Goal: Information Seeking & Learning: Learn about a topic

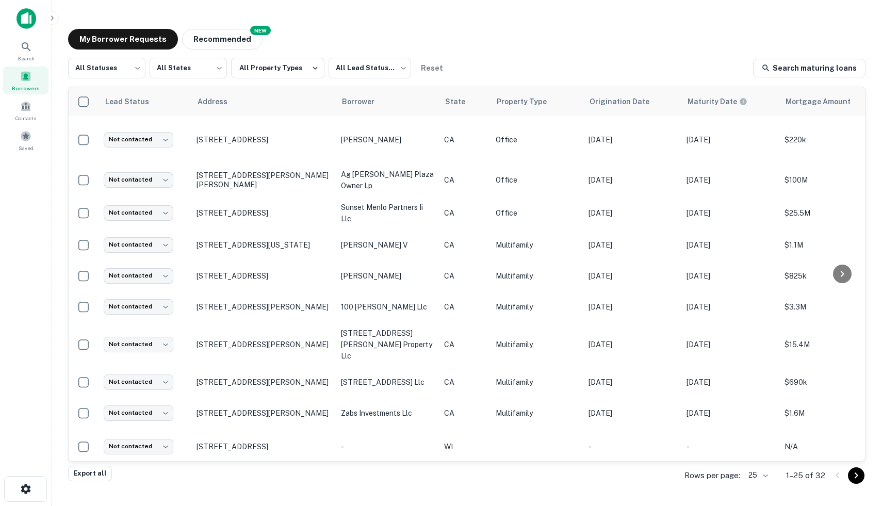
scroll to position [0, 1]
click at [27, 51] on icon at bounding box center [26, 47] width 12 height 12
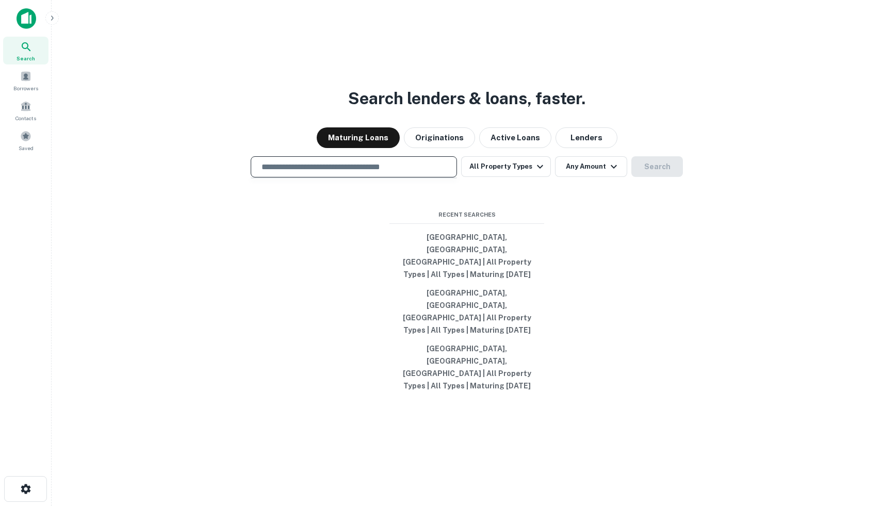
click at [306, 173] on input "text" at bounding box center [353, 167] width 197 height 12
click at [262, 222] on div at bounding box center [354, 203] width 206 height 52
drag, startPoint x: 228, startPoint y: 195, endPoint x: 437, endPoint y: 203, distance: 209.0
click at [437, 177] on div "​ All Property Types Any Amount Search" at bounding box center [467, 166] width 814 height 21
click at [273, 173] on input "text" at bounding box center [353, 167] width 197 height 12
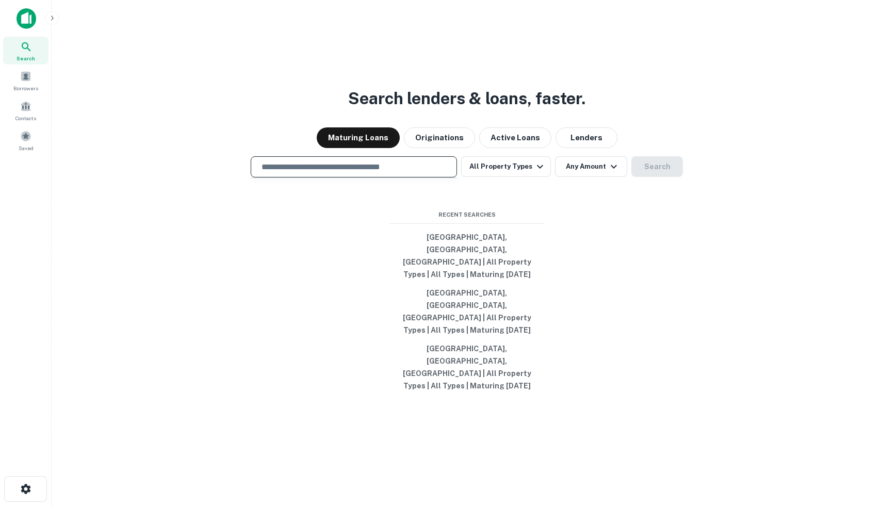
click at [269, 229] on div at bounding box center [354, 203] width 206 height 52
click at [281, 218] on div at bounding box center [354, 203] width 206 height 52
click at [281, 216] on div at bounding box center [354, 203] width 206 height 52
click at [276, 177] on div "​" at bounding box center [354, 166] width 206 height 21
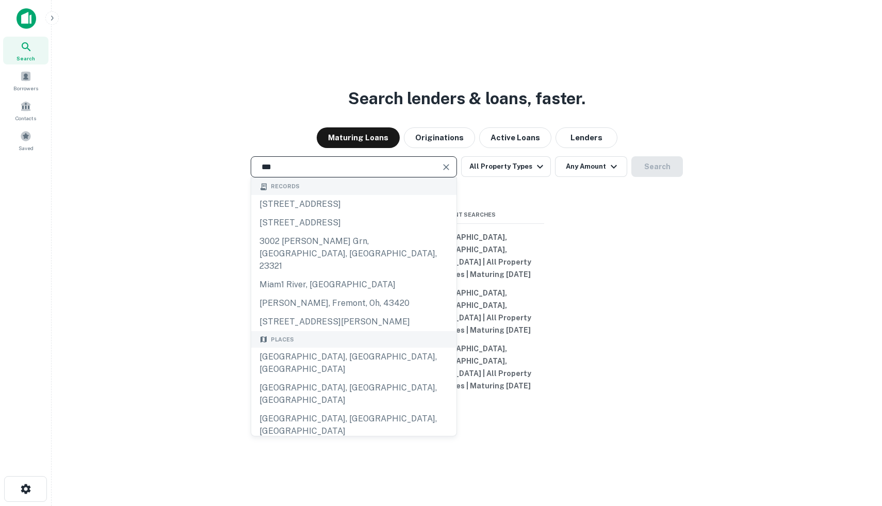
type input "**********"
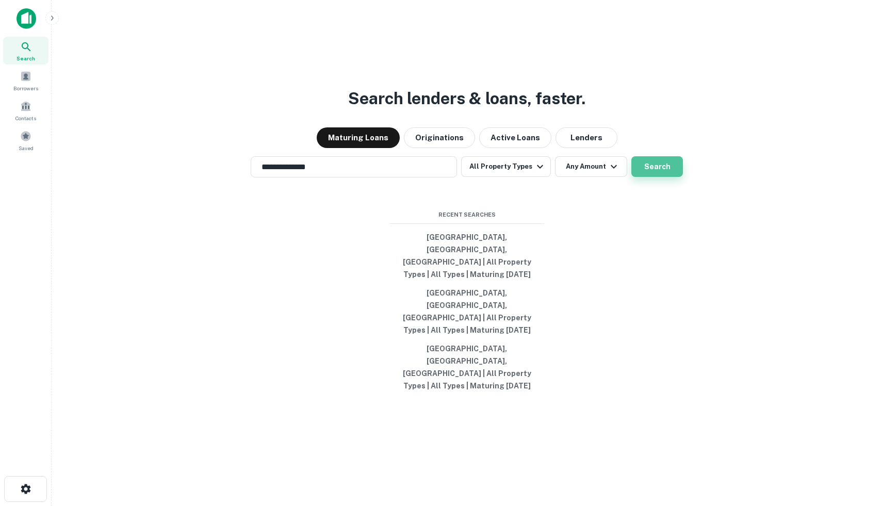
click at [659, 177] on button "Search" at bounding box center [657, 166] width 52 height 21
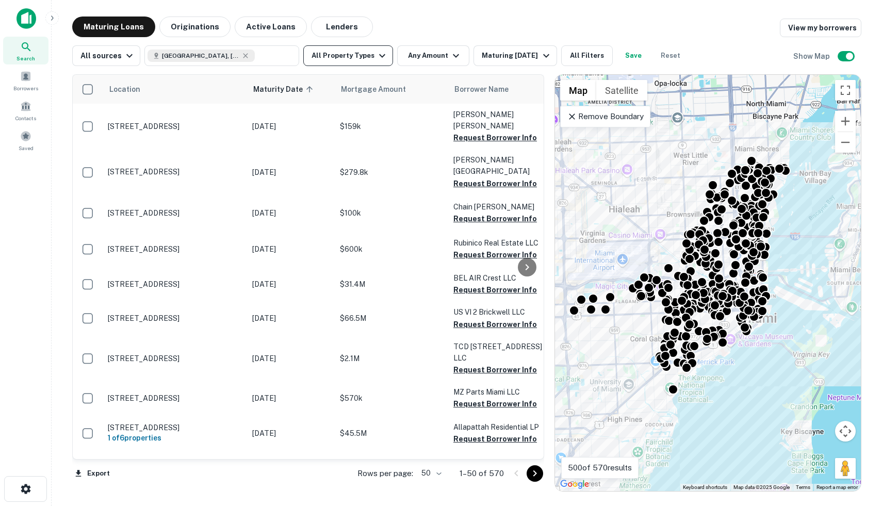
click at [364, 57] on button "All Property Types" at bounding box center [348, 55] width 90 height 21
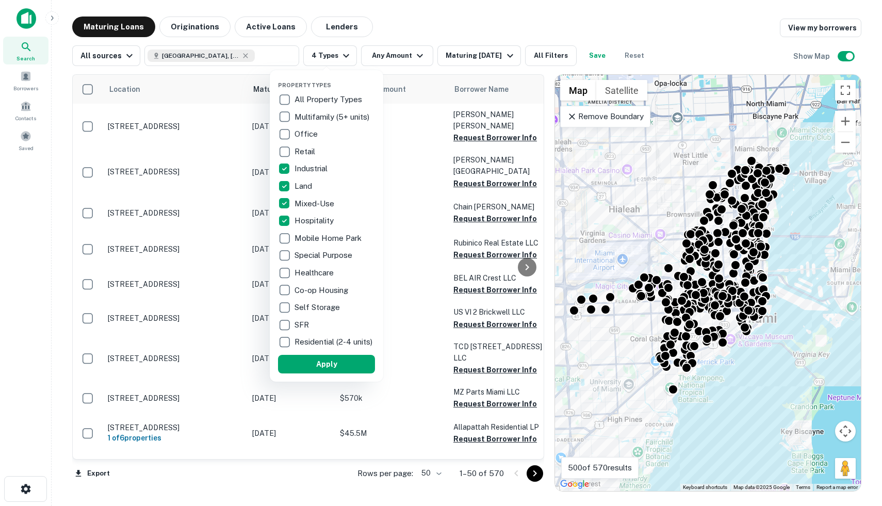
click at [332, 370] on button "Apply" at bounding box center [326, 364] width 97 height 19
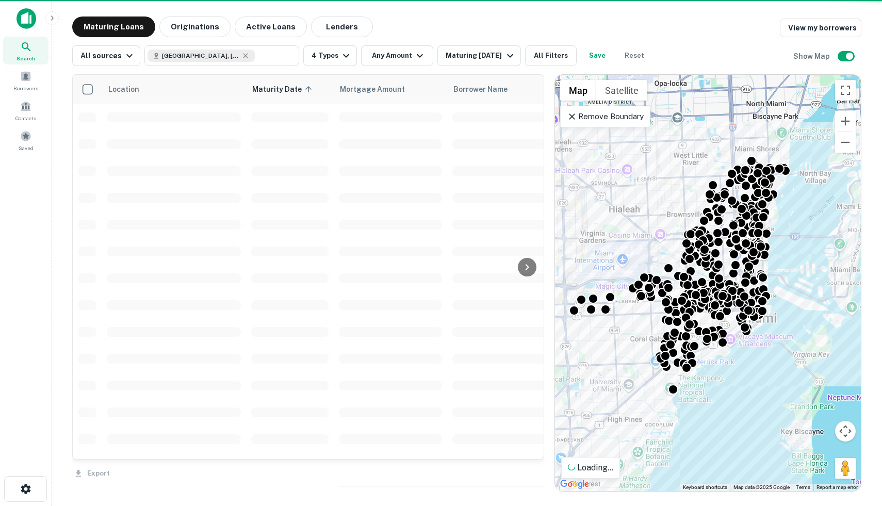
click at [416, 54] on div at bounding box center [441, 253] width 882 height 506
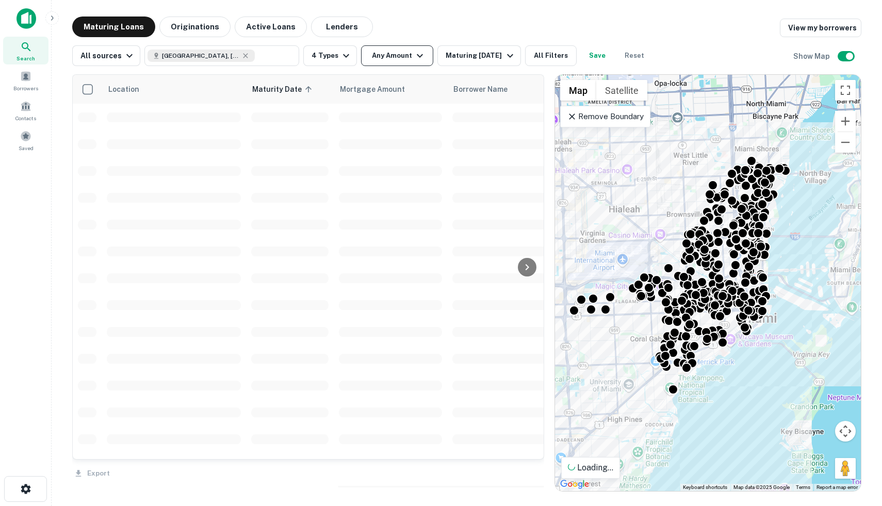
click at [415, 54] on icon "button" at bounding box center [420, 56] width 12 height 12
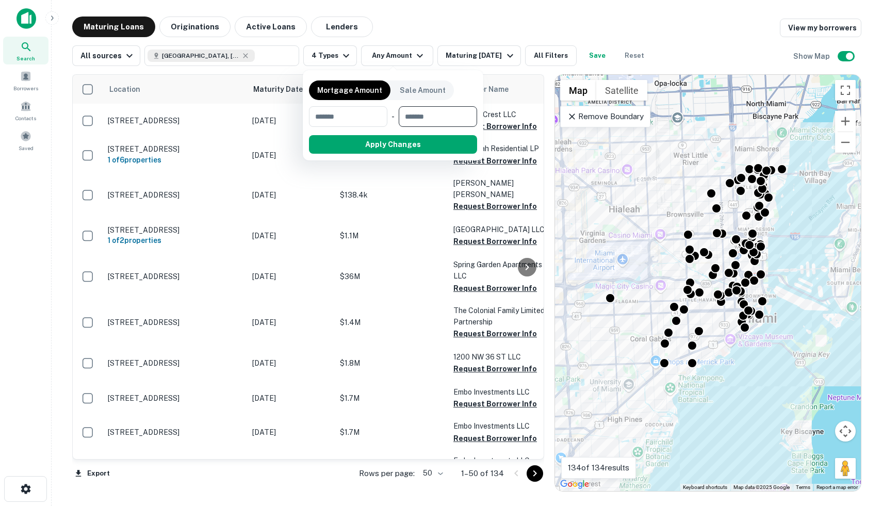
click at [428, 114] on input "number" at bounding box center [434, 116] width 71 height 21
type input "********"
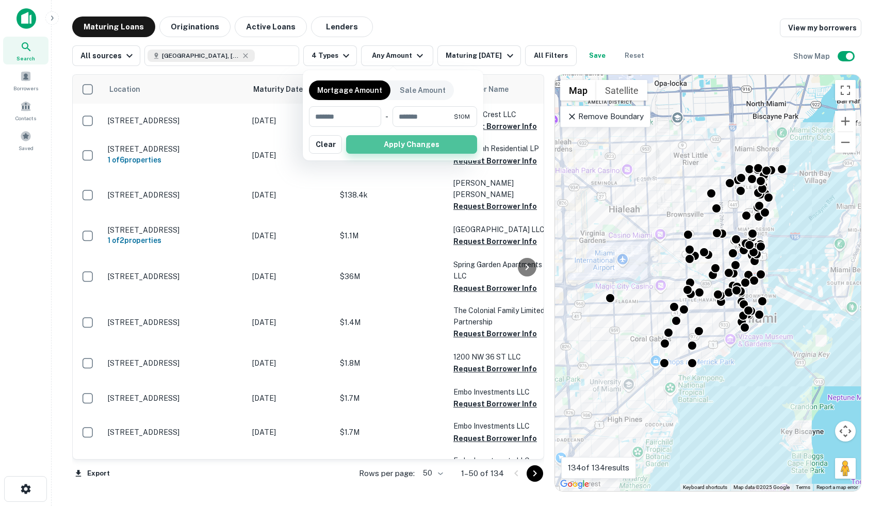
click at [428, 144] on button "Apply Changes" at bounding box center [411, 144] width 131 height 19
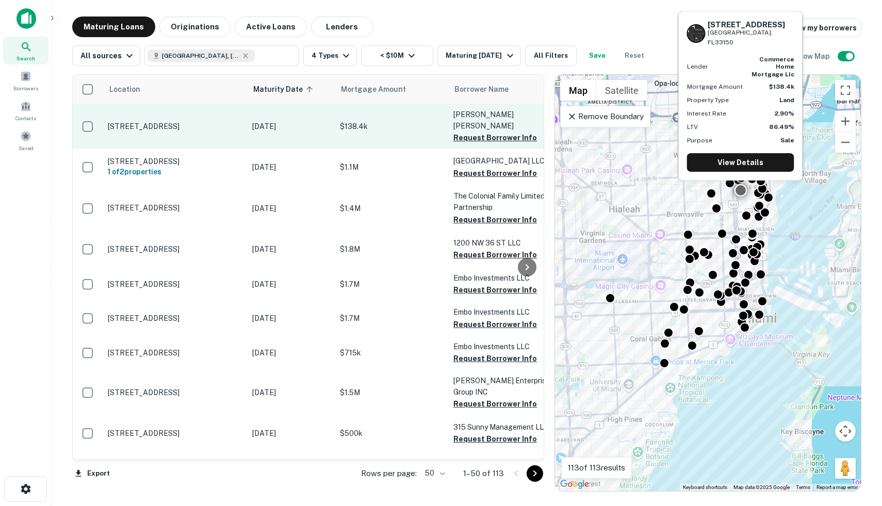
click at [428, 121] on p "$138.4k" at bounding box center [391, 126] width 103 height 11
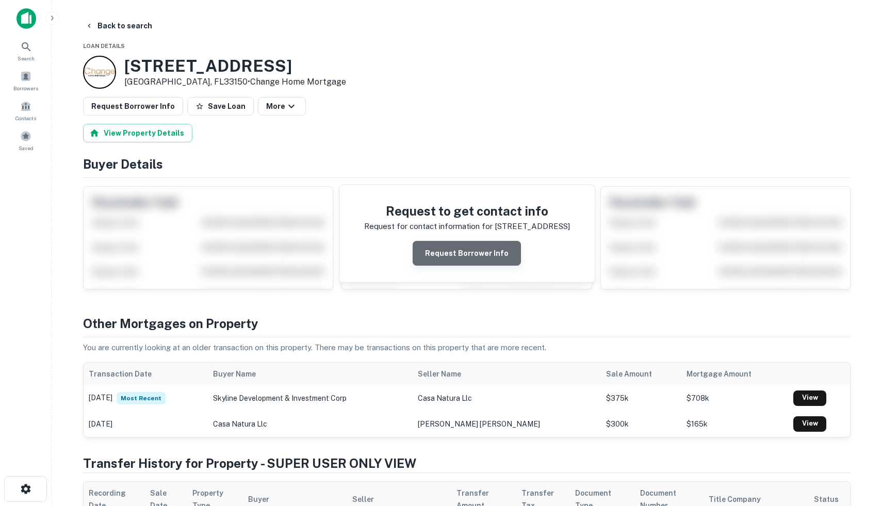
click at [479, 254] on button "Request Borrower Info" at bounding box center [467, 253] width 108 height 25
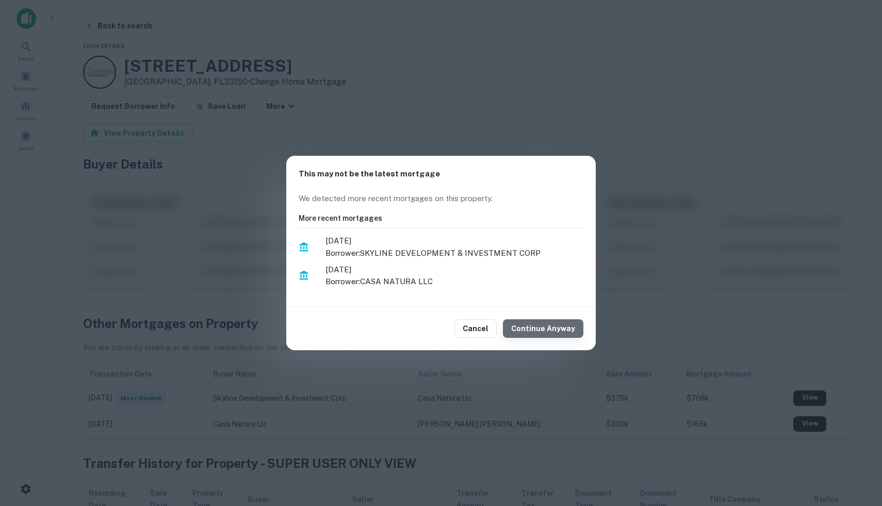
click at [552, 332] on button "Continue Anyway" at bounding box center [543, 328] width 80 height 19
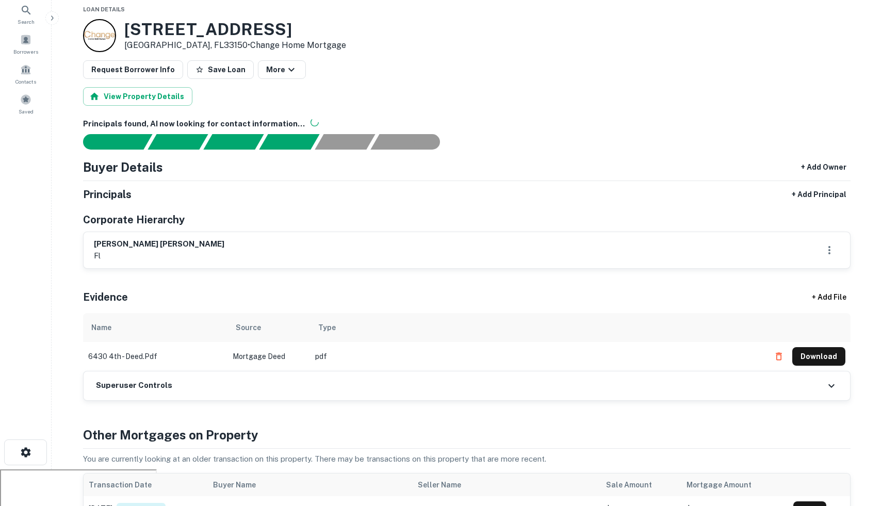
scroll to position [35, 0]
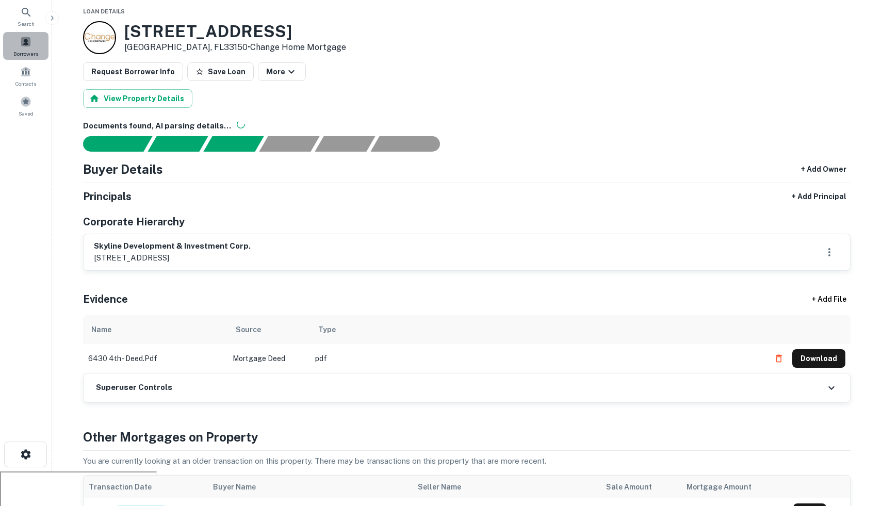
click at [26, 53] on span "Borrowers" at bounding box center [25, 54] width 25 height 8
